Goal: Communication & Community: Answer question/provide support

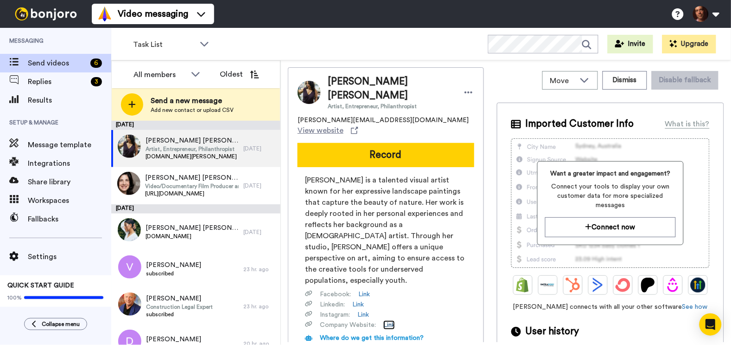
click at [390, 320] on link "Link" at bounding box center [390, 324] width 12 height 9
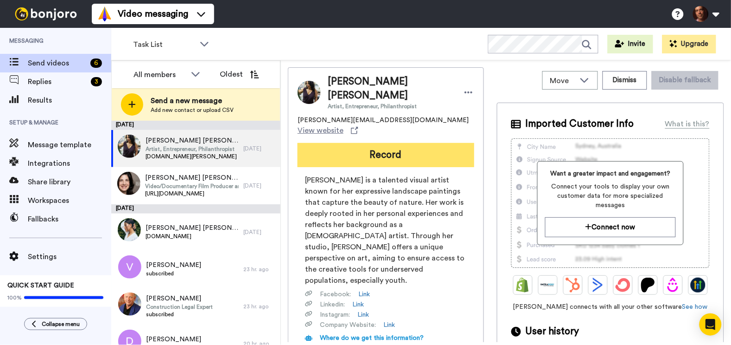
click at [361, 143] on button "Record" at bounding box center [386, 155] width 177 height 24
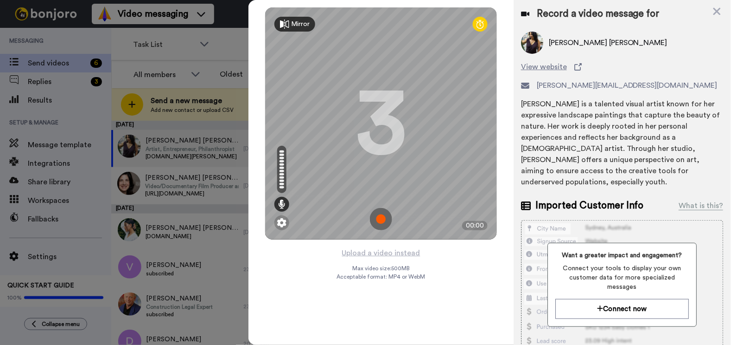
click at [378, 222] on img at bounding box center [381, 219] width 22 height 22
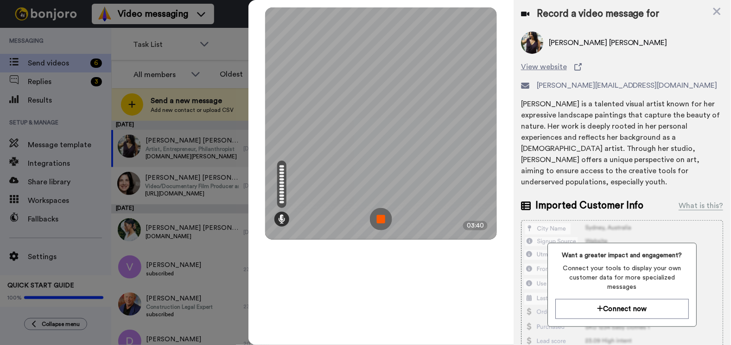
click at [376, 215] on img at bounding box center [381, 219] width 22 height 22
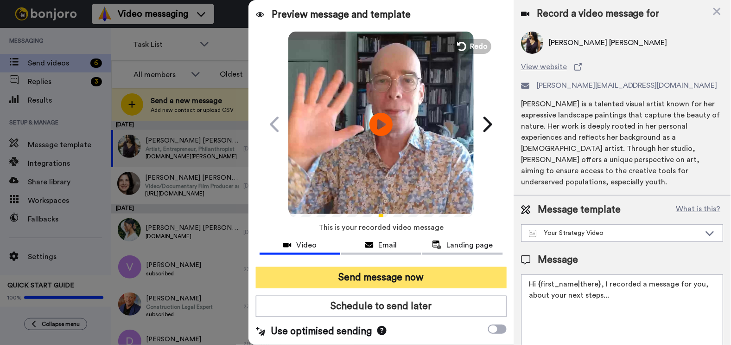
click at [350, 276] on button "Send message now" at bounding box center [381, 277] width 250 height 21
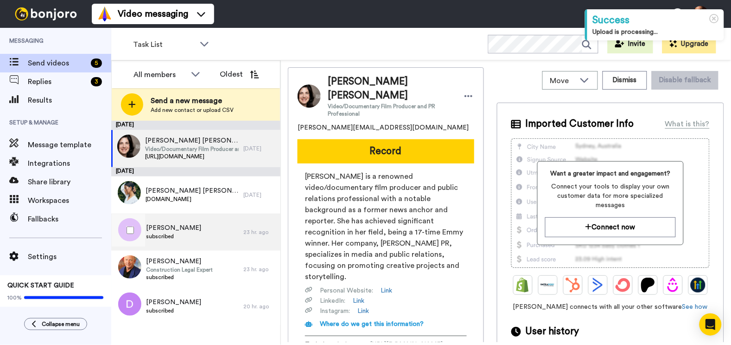
click at [183, 232] on span "subscribed" at bounding box center [173, 235] width 55 height 7
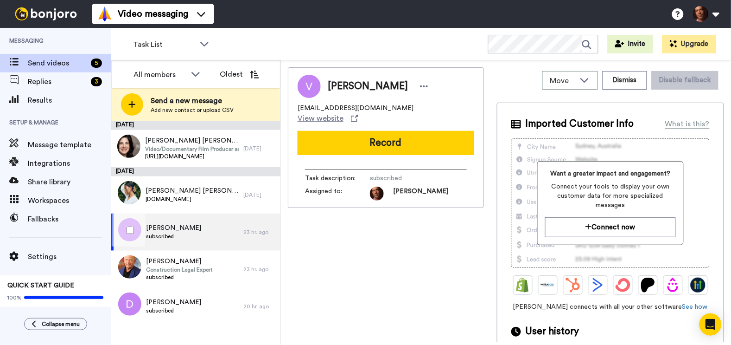
click at [200, 224] on div "[PERSON_NAME] subscribed" at bounding box center [177, 231] width 132 height 37
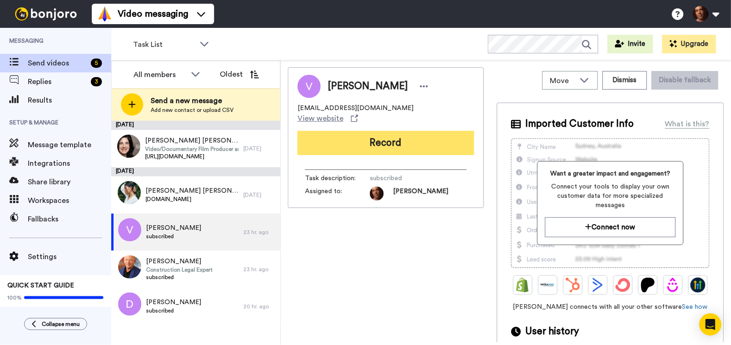
click at [375, 133] on button "Record" at bounding box center [386, 143] width 177 height 24
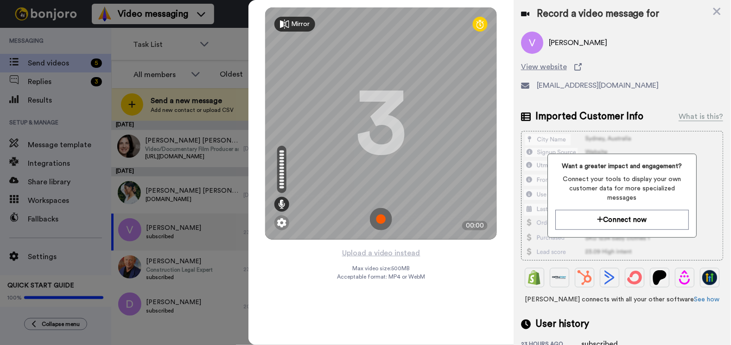
click at [381, 214] on img at bounding box center [381, 219] width 22 height 22
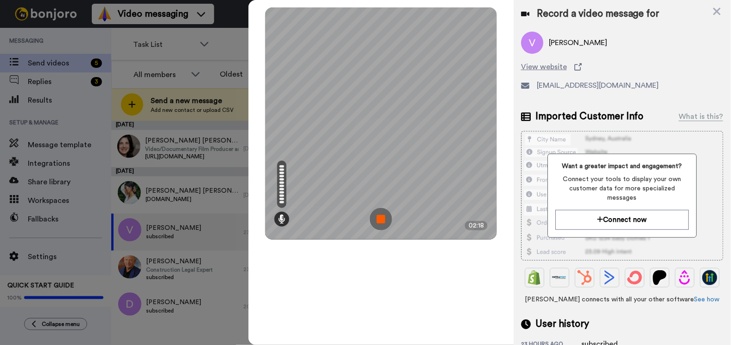
click at [381, 214] on img at bounding box center [381, 219] width 22 height 22
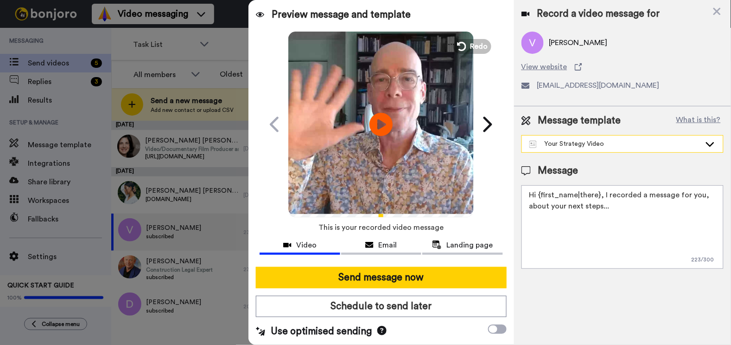
click at [554, 148] on div "Your Strategy Video" at bounding box center [616, 143] width 172 height 9
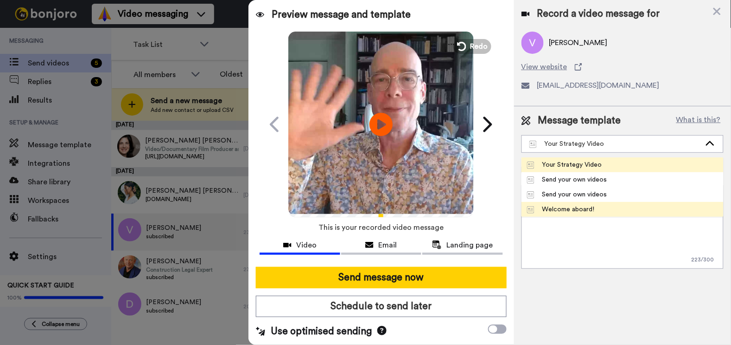
click at [552, 206] on div "Welcome aboard!" at bounding box center [561, 209] width 68 height 9
type textarea "Hi {first_name|there}, I recorded a message for you, check it out!"
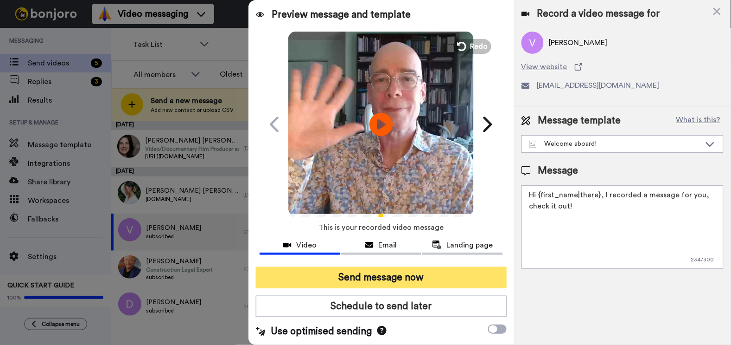
click at [396, 275] on button "Send message now" at bounding box center [381, 277] width 250 height 21
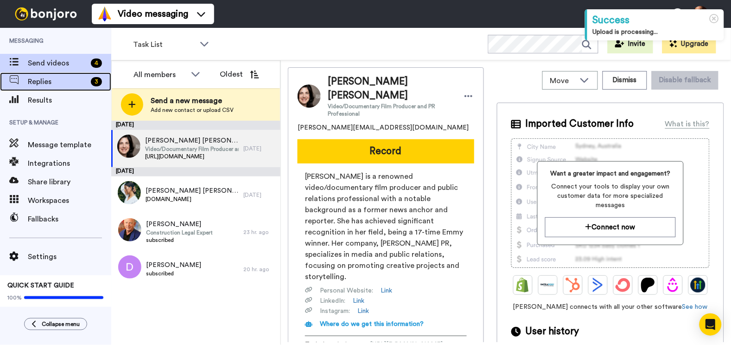
click at [60, 89] on div "Replies 3" at bounding box center [55, 81] width 111 height 19
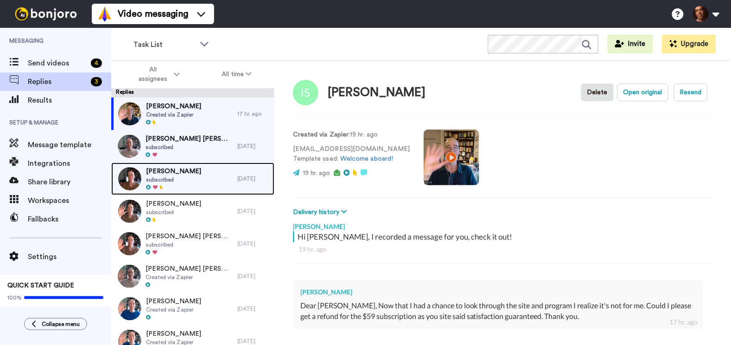
click at [189, 171] on span "Masami Teraoka" at bounding box center [173, 171] width 55 height 9
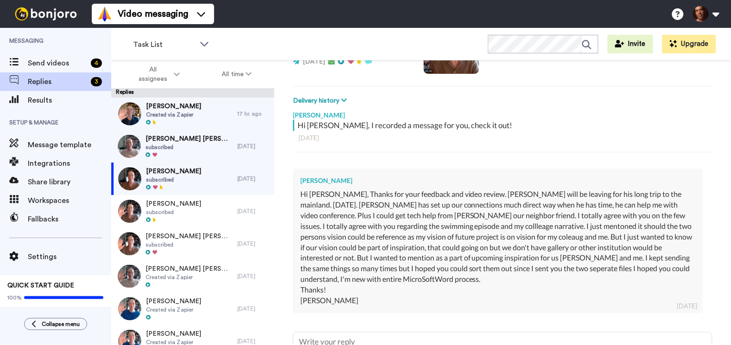
scroll to position [197, 0]
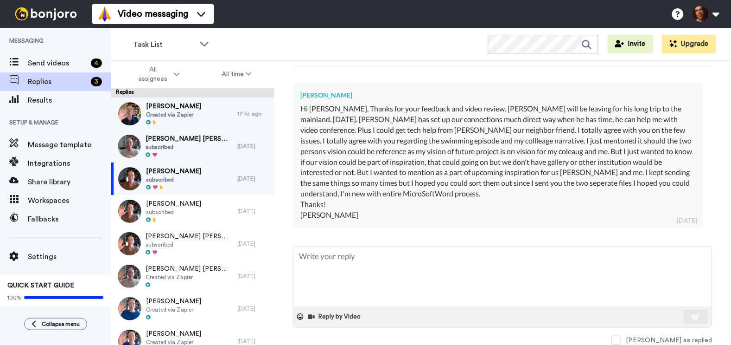
type textarea "x"
